Goal: Information Seeking & Learning: Find specific fact

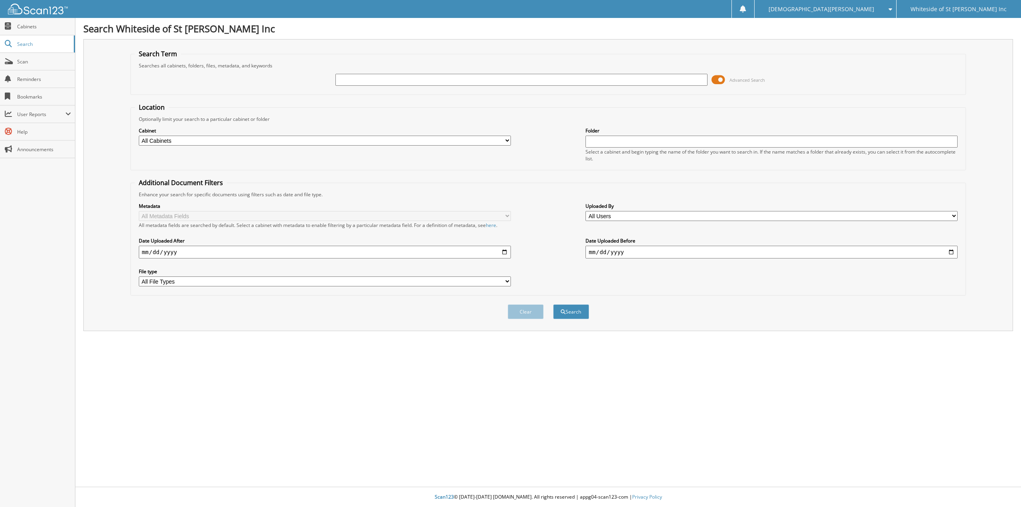
click at [370, 82] on input "text" at bounding box center [521, 80] width 372 height 12
type input "kylie martin"
click at [553, 304] on button "Search" at bounding box center [571, 311] width 36 height 15
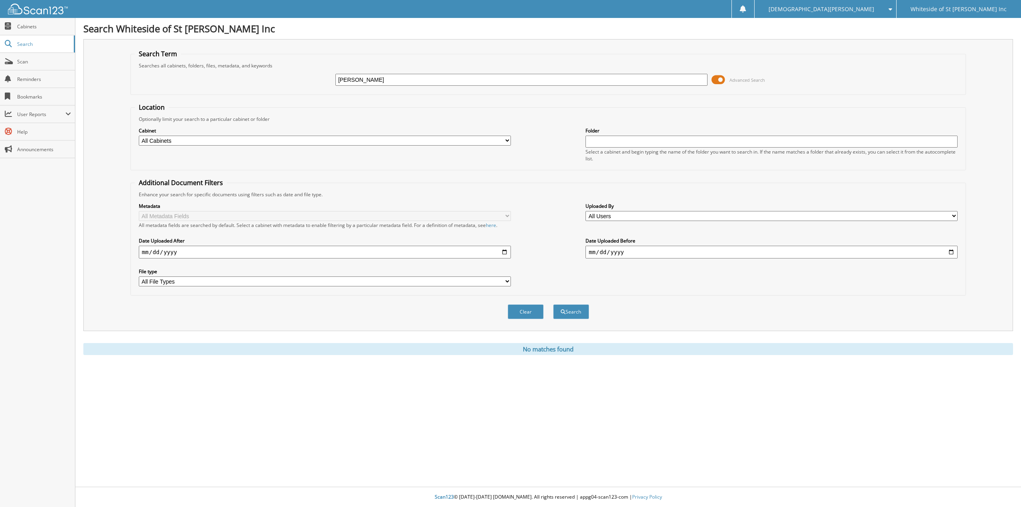
drag, startPoint x: 370, startPoint y: 78, endPoint x: 351, endPoint y: 83, distance: 19.4
click at [351, 83] on input "kylie martin" at bounding box center [521, 80] width 372 height 12
type input "[PERSON_NAME]"
click at [553, 304] on button "Search" at bounding box center [571, 311] width 36 height 15
